Goal: Task Accomplishment & Management: Manage account settings

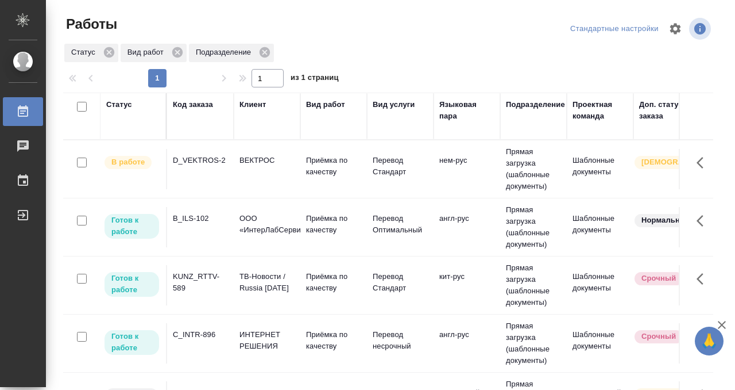
drag, startPoint x: 121, startPoint y: 107, endPoint x: 130, endPoint y: 152, distance: 46.4
click at [121, 107] on div "Статус" at bounding box center [119, 104] width 26 height 11
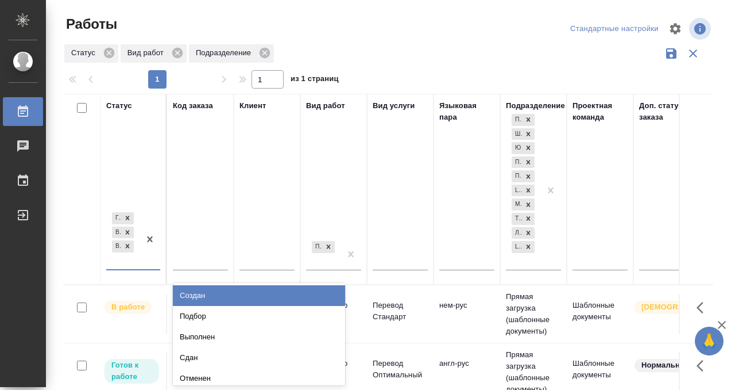
click at [129, 261] on div "[PERSON_NAME] к работе В работе В ожидании" at bounding box center [122, 239] width 33 height 59
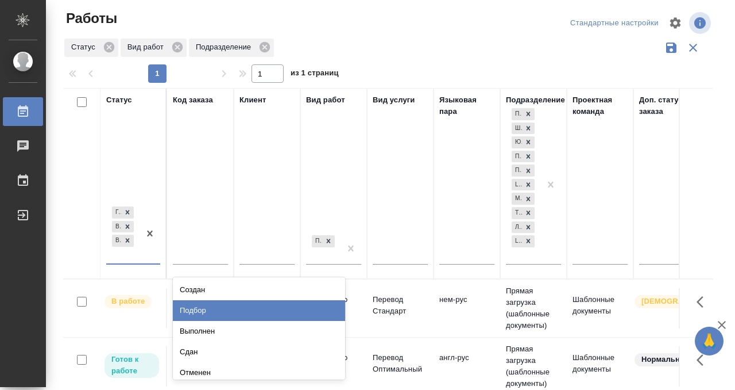
click at [244, 304] on div "Подбор" at bounding box center [259, 310] width 172 height 21
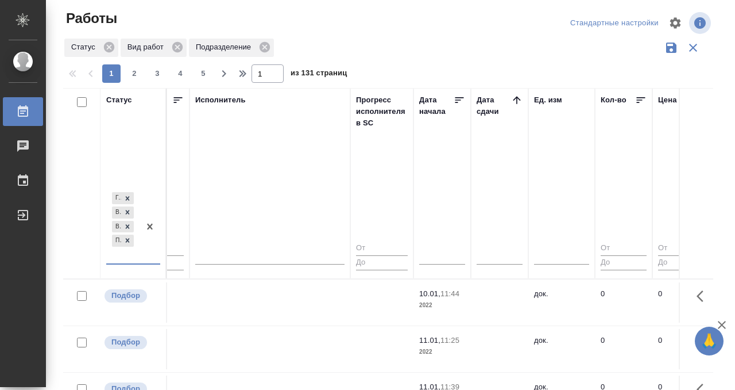
scroll to position [0, 716]
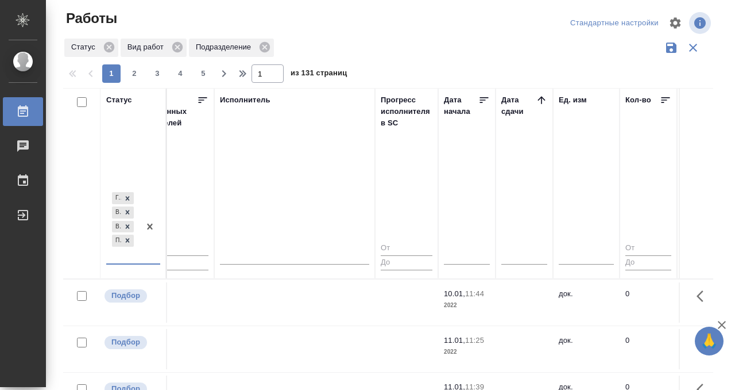
click at [538, 93] on th "Дата сдачи" at bounding box center [524, 183] width 57 height 191
click at [538, 95] on icon at bounding box center [541, 99] width 11 height 11
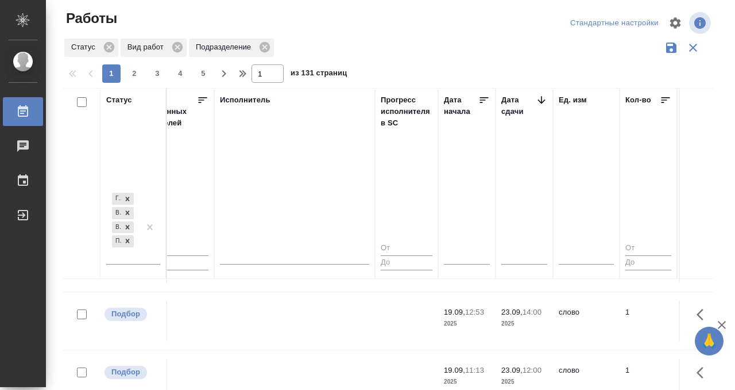
scroll to position [61, 716]
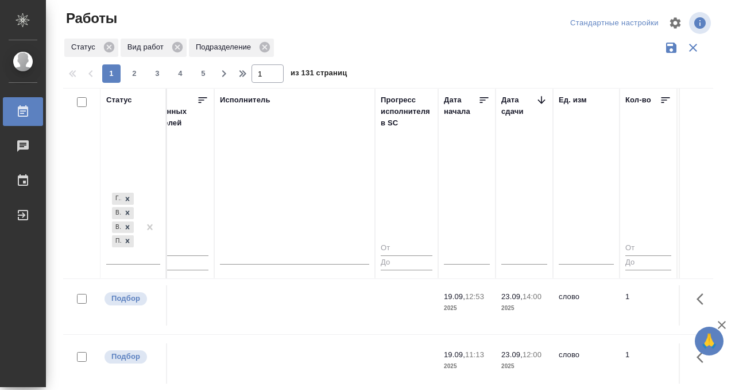
click at [304, 313] on td at bounding box center [294, 305] width 161 height 40
click at [304, 303] on td at bounding box center [294, 305] width 161 height 40
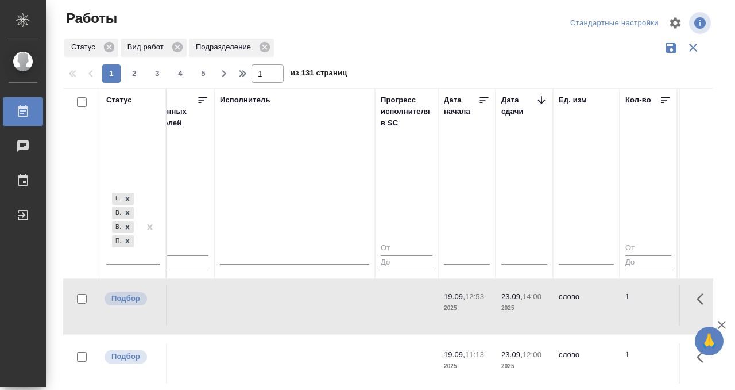
click at [304, 303] on td at bounding box center [294, 305] width 161 height 40
click at [302, 347] on td at bounding box center [294, 363] width 161 height 40
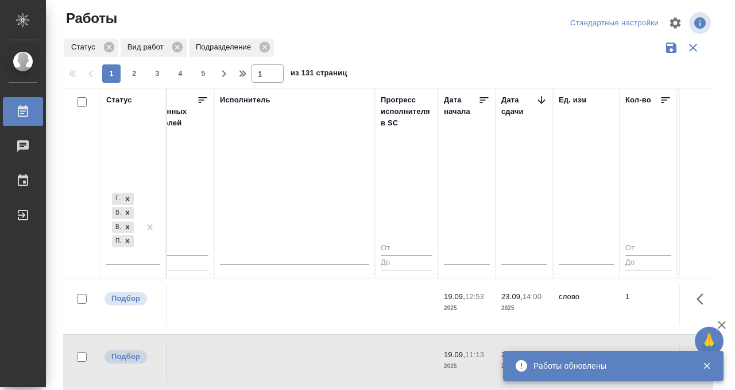
click at [302, 348] on td at bounding box center [294, 363] width 161 height 40
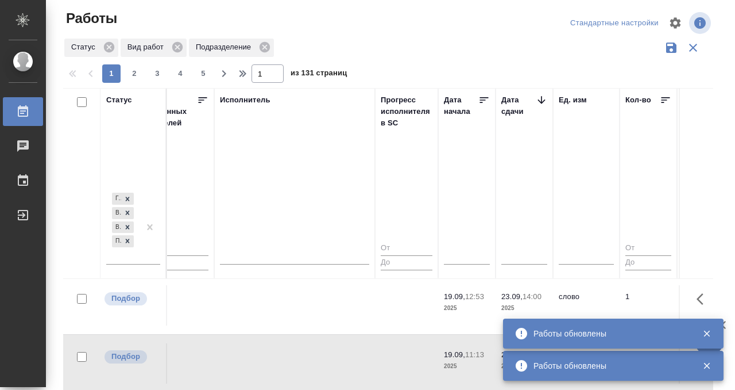
click at [315, 280] on tr "Подбор KUNZ_FL-5940 Физическое лицо (Кунцевская) Приёмка по качеству Перевод ст…" at bounding box center [591, 305] width 2489 height 58
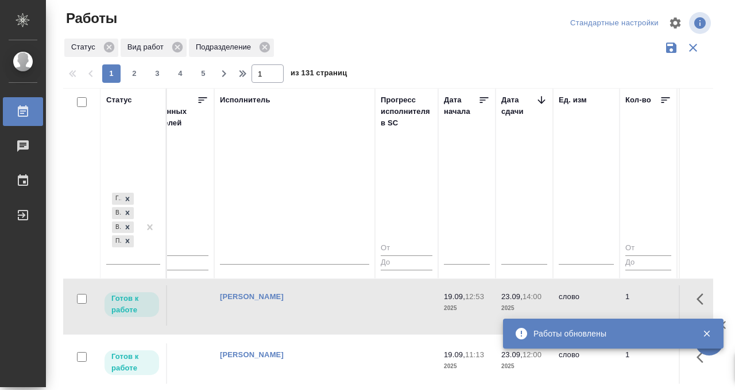
scroll to position [183, 716]
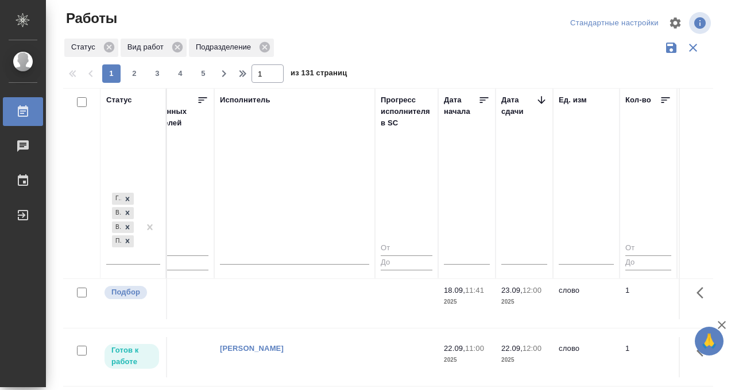
click at [310, 294] on td at bounding box center [294, 299] width 161 height 40
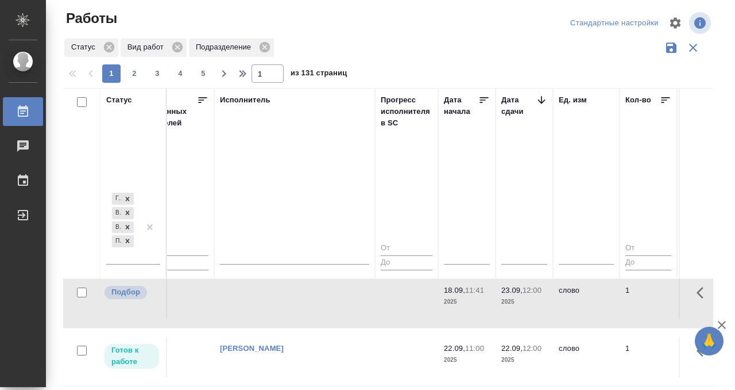
click at [310, 294] on td at bounding box center [294, 299] width 161 height 40
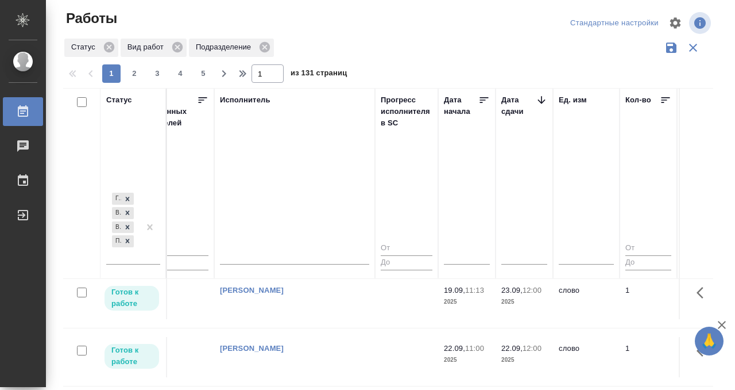
scroll to position [398, 716]
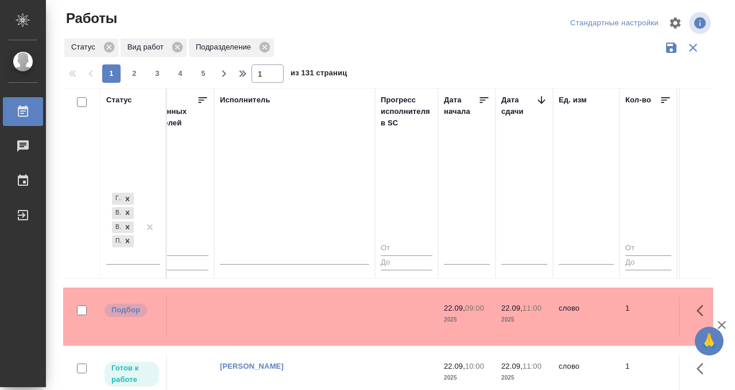
click at [299, 317] on td at bounding box center [294, 316] width 161 height 40
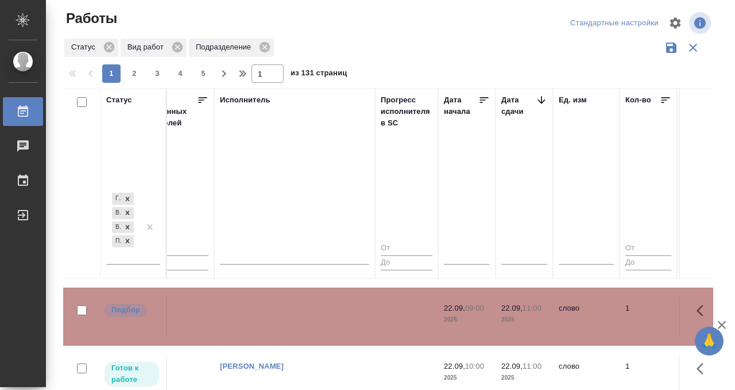
click at [299, 317] on td at bounding box center [294, 316] width 161 height 40
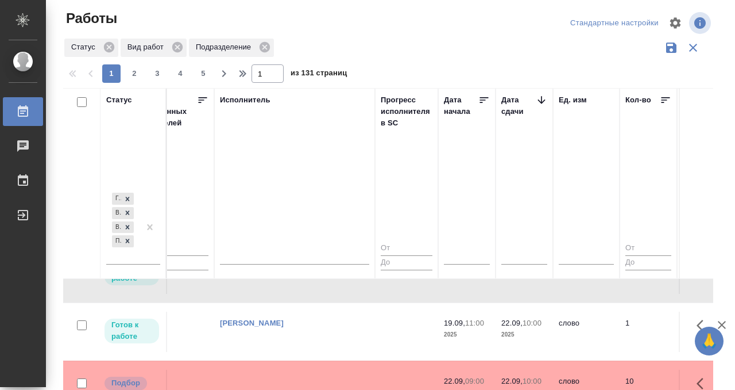
scroll to position [525, 716]
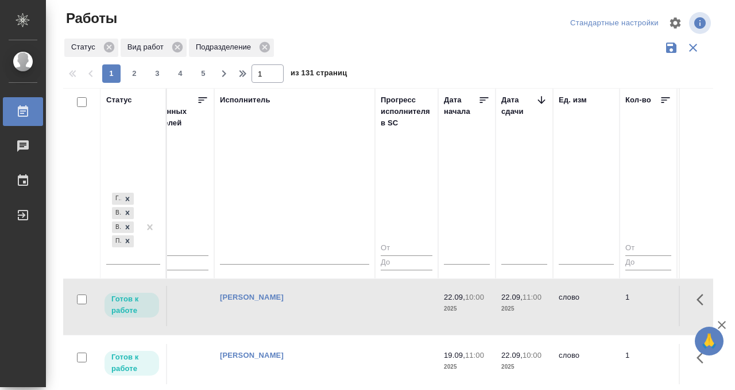
click at [278, 304] on td "[PERSON_NAME]" at bounding box center [294, 306] width 161 height 40
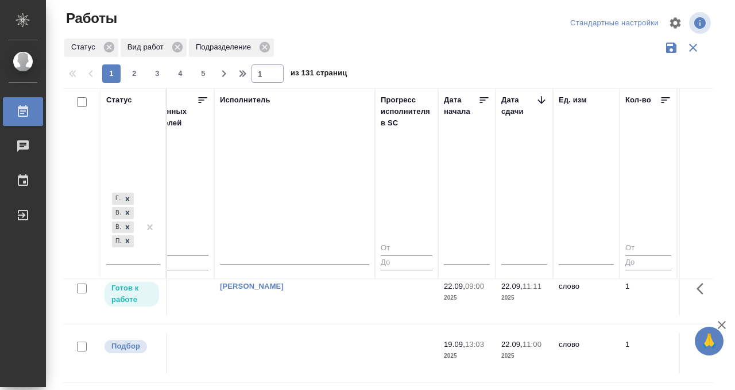
scroll to position [354, 716]
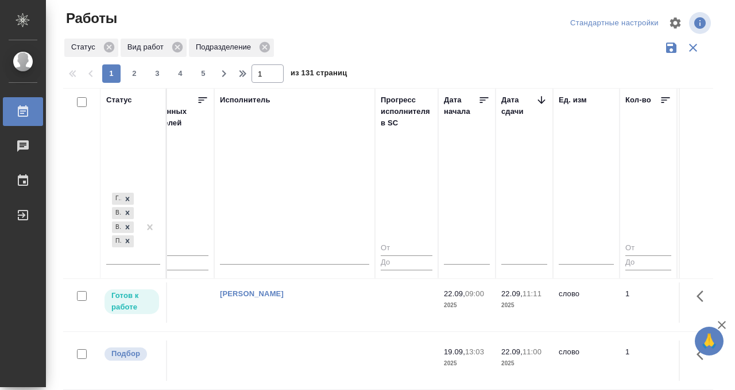
click at [301, 340] on td at bounding box center [294, 360] width 161 height 40
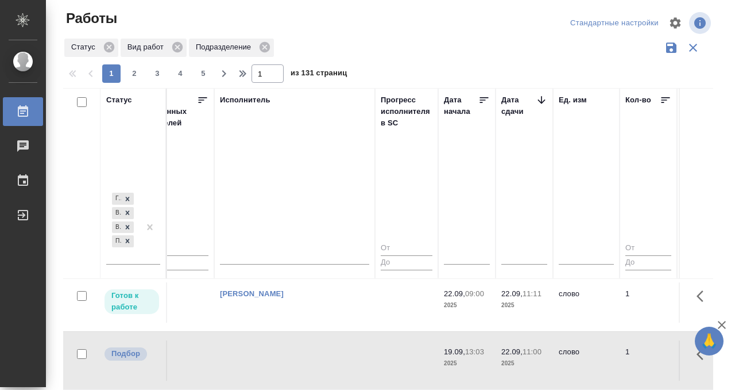
scroll to position [373, 716]
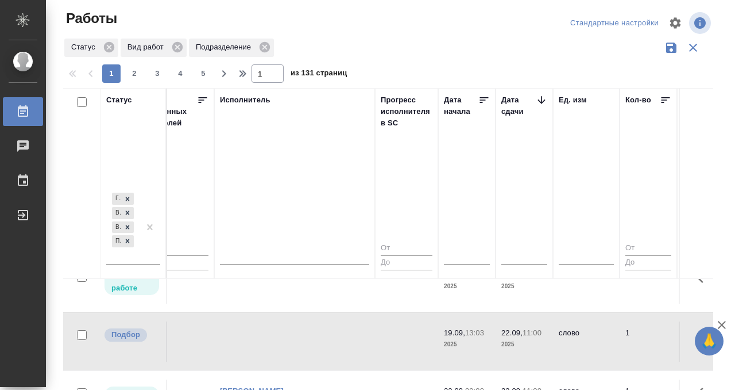
click at [303, 334] on td at bounding box center [294, 341] width 161 height 40
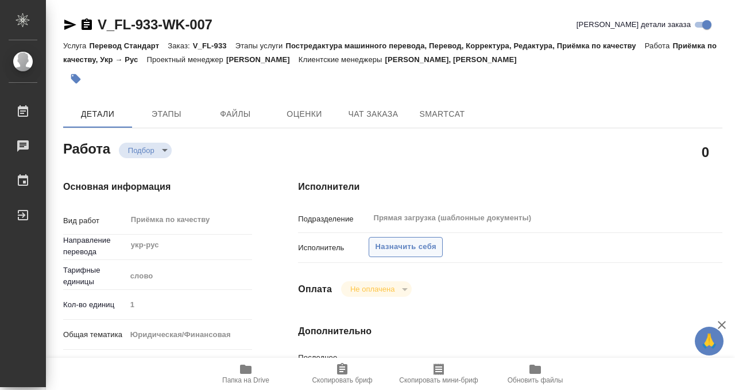
click at [384, 246] on span "Назначить себя" at bounding box center [405, 246] width 61 height 13
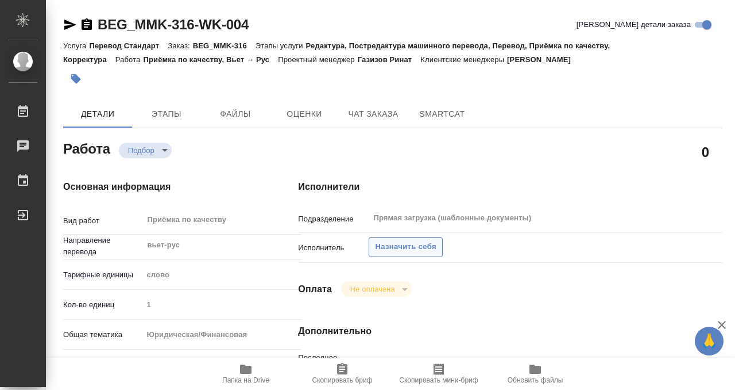
click at [414, 249] on span "Назначить себя" at bounding box center [405, 246] width 61 height 13
